Goal: Task Accomplishment & Management: Complete application form

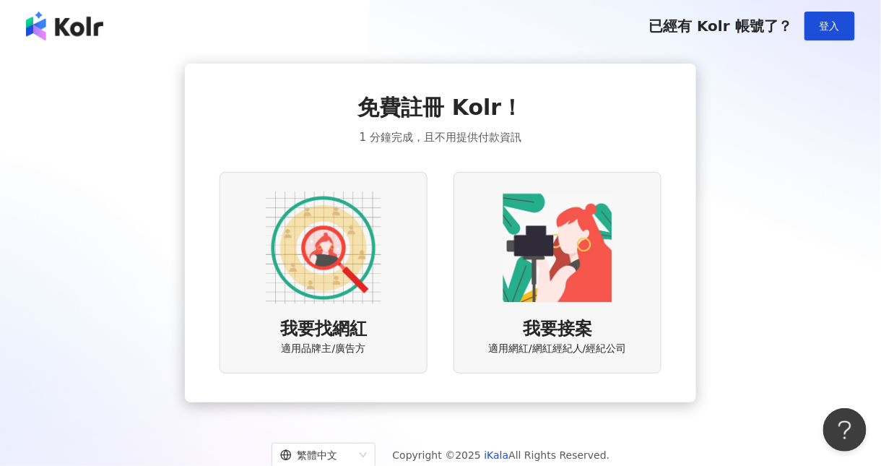
click at [352, 226] on img at bounding box center [324, 248] width 116 height 116
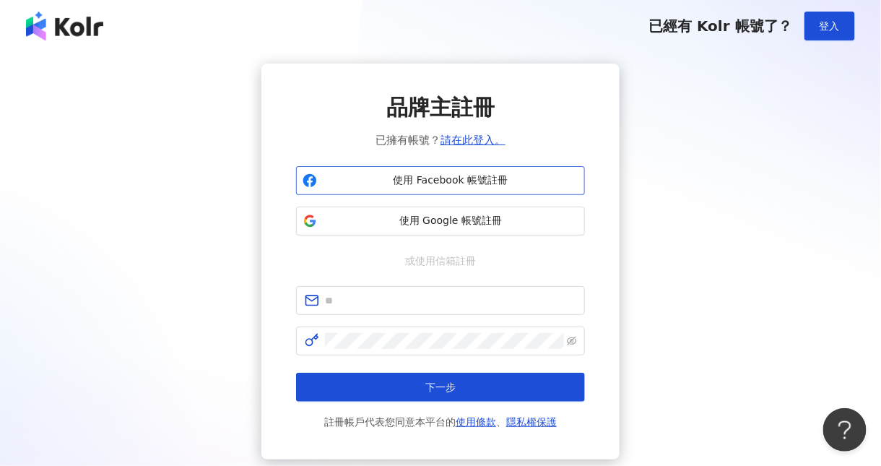
click at [467, 178] on span "使用 Facebook 帳號註冊" at bounding box center [451, 180] width 256 height 14
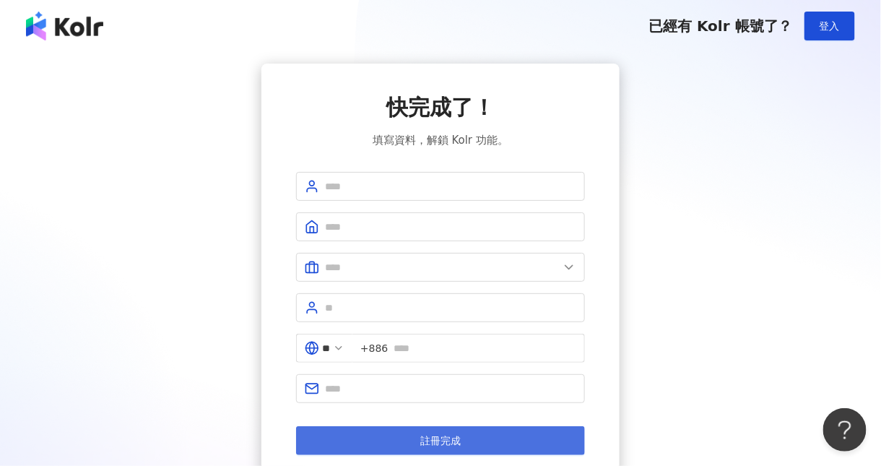
click at [519, 444] on button "註冊完成" at bounding box center [440, 440] width 289 height 29
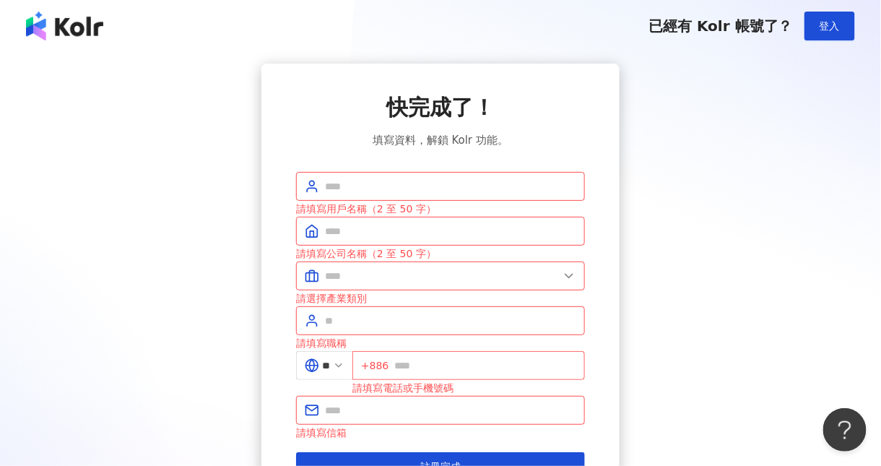
click at [735, 190] on div "快完成了！ 填寫資料，解鎖 Kolr 功能。 請填寫用戶名稱（2 至 50 字） 請填寫公司名稱（2 至 50 字） 請選擇產業類別 請填寫職稱 ** +88…" at bounding box center [440, 287] width 847 height 446
